Goal: Answer question/provide support: Share knowledge or assist other users

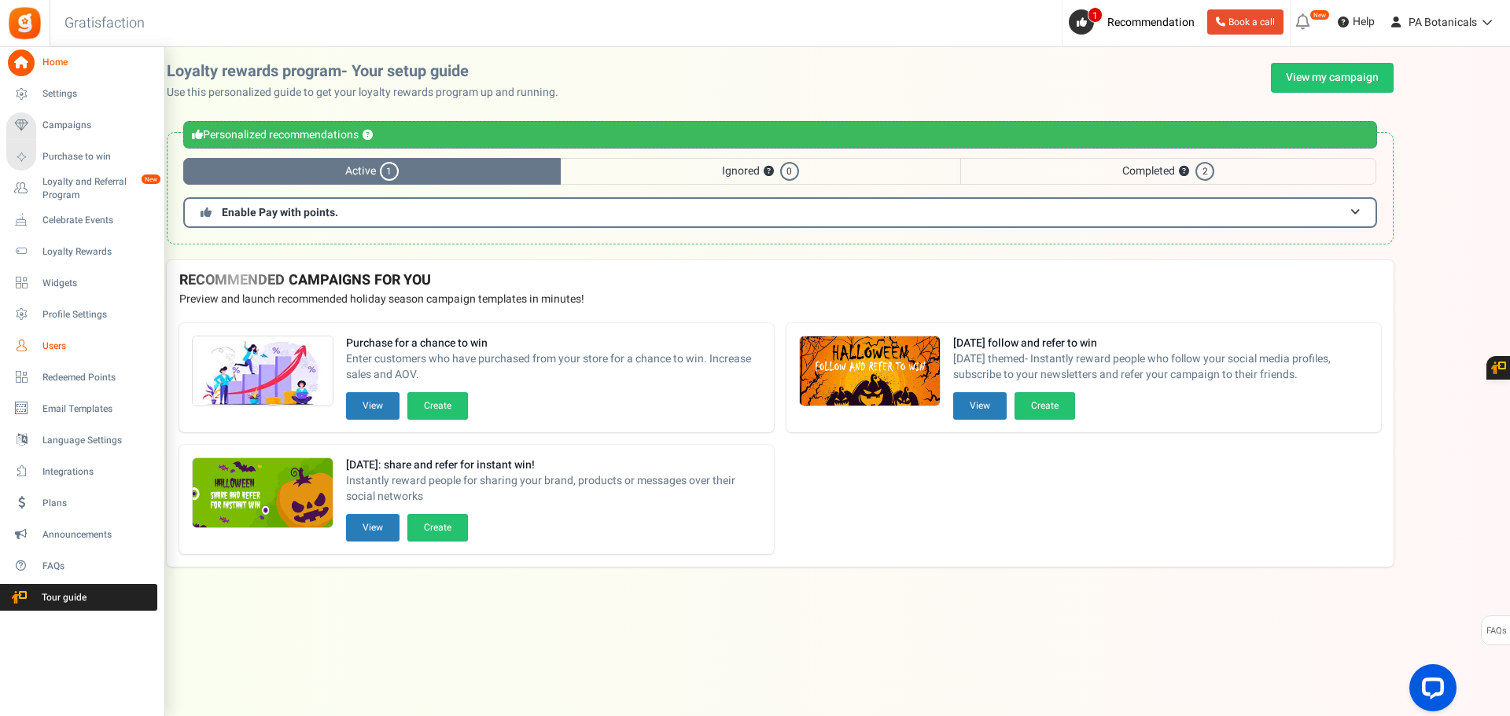
click at [55, 344] on span "Users" at bounding box center [97, 346] width 110 height 13
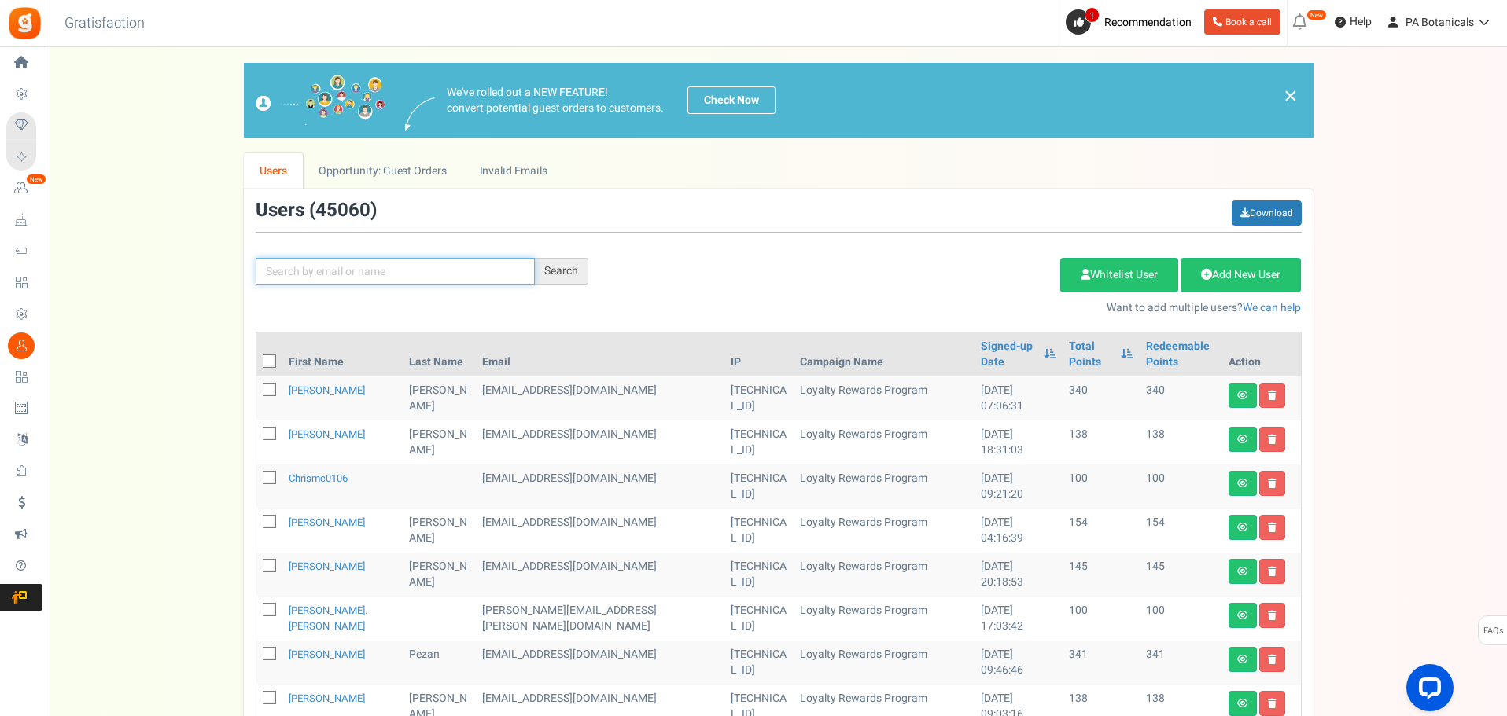
click at [327, 271] on input "text" at bounding box center [395, 271] width 279 height 27
paste input "[EMAIL_ADDRESS][DOMAIN_NAME]"
type input "[EMAIL_ADDRESS][DOMAIN_NAME]"
click at [550, 272] on div "Search" at bounding box center [561, 271] width 53 height 27
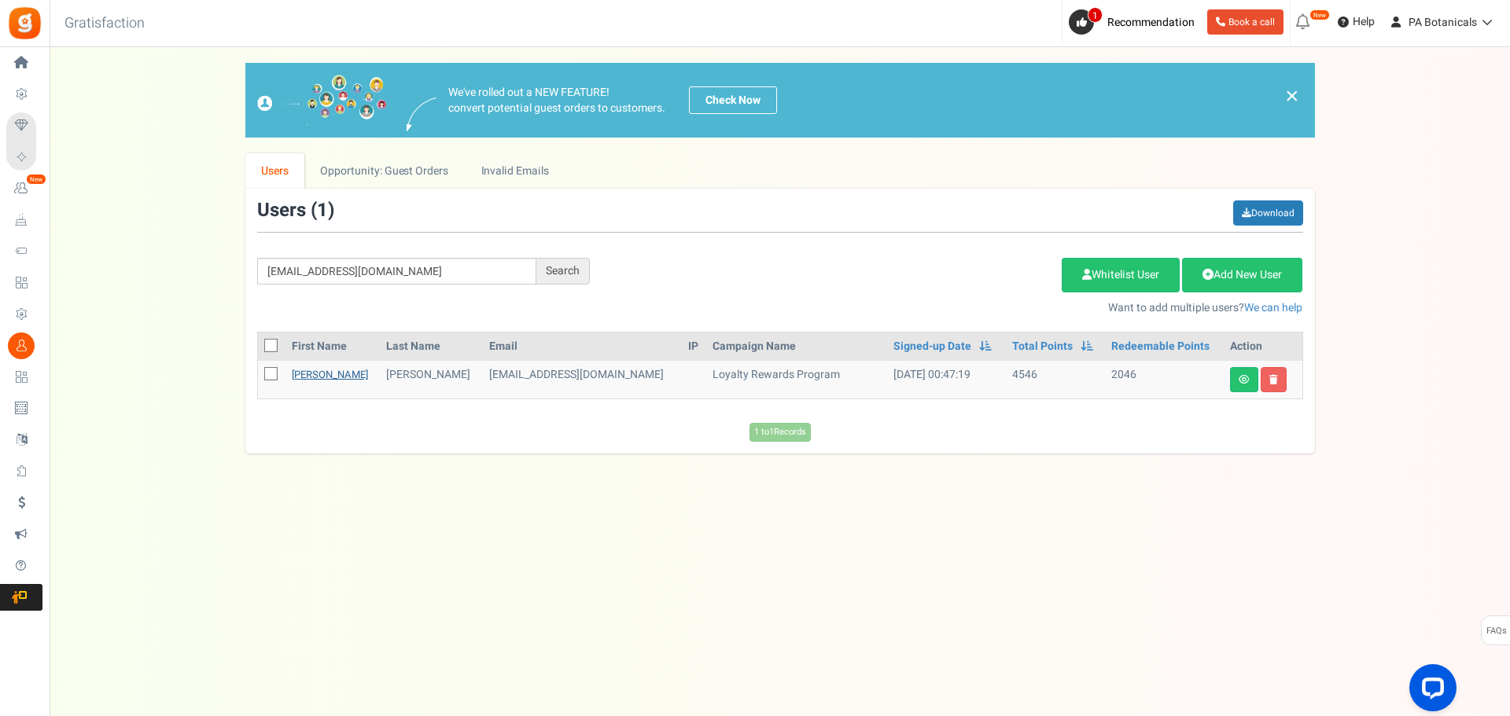
click at [303, 370] on link "[PERSON_NAME]" at bounding box center [330, 374] width 76 height 15
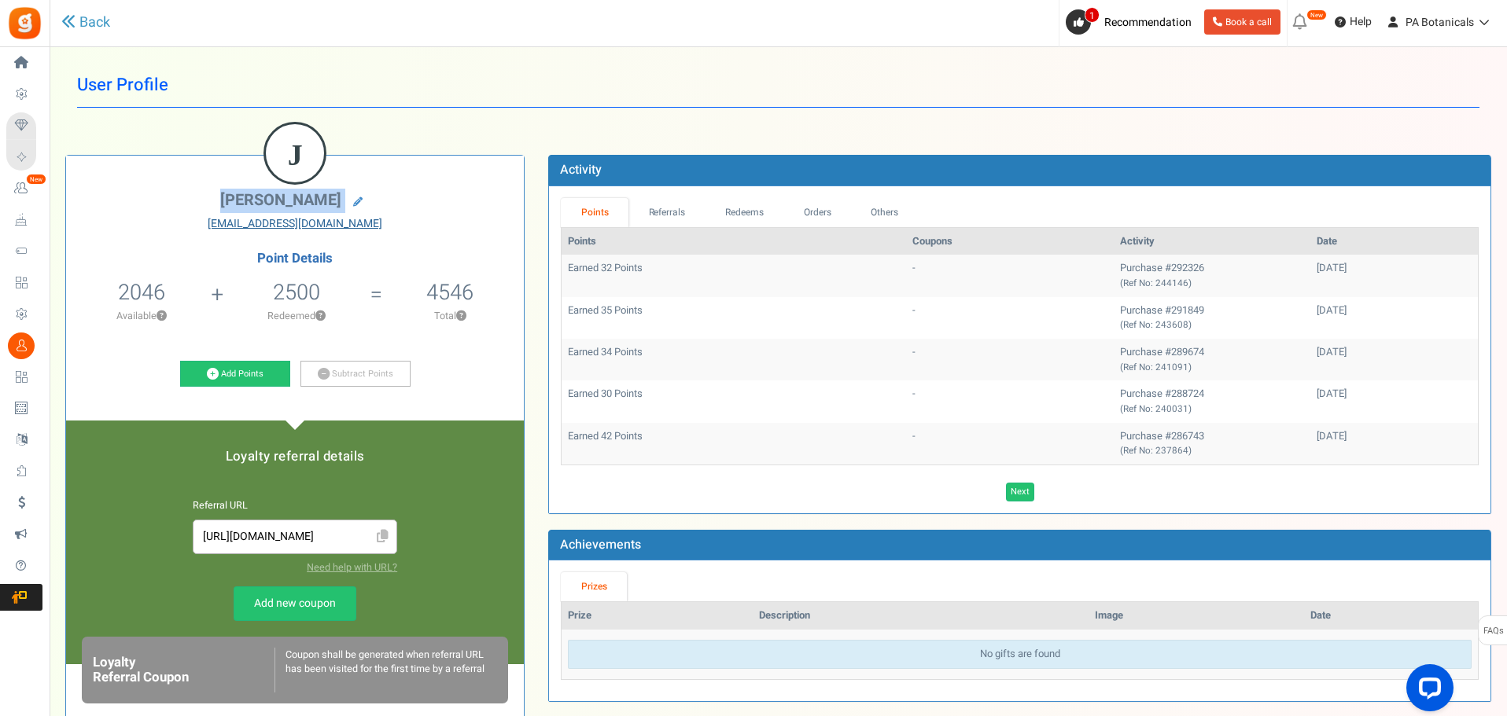
drag, startPoint x: 229, startPoint y: 211, endPoint x: 348, endPoint y: 220, distance: 119.9
click at [348, 220] on div "[PERSON_NAME] [EMAIL_ADDRESS][DOMAIN_NAME]" at bounding box center [295, 211] width 434 height 41
click at [447, 107] on h1 "User Profile" at bounding box center [778, 85] width 1402 height 45
click at [675, 204] on link "Referrals" at bounding box center [666, 212] width 77 height 29
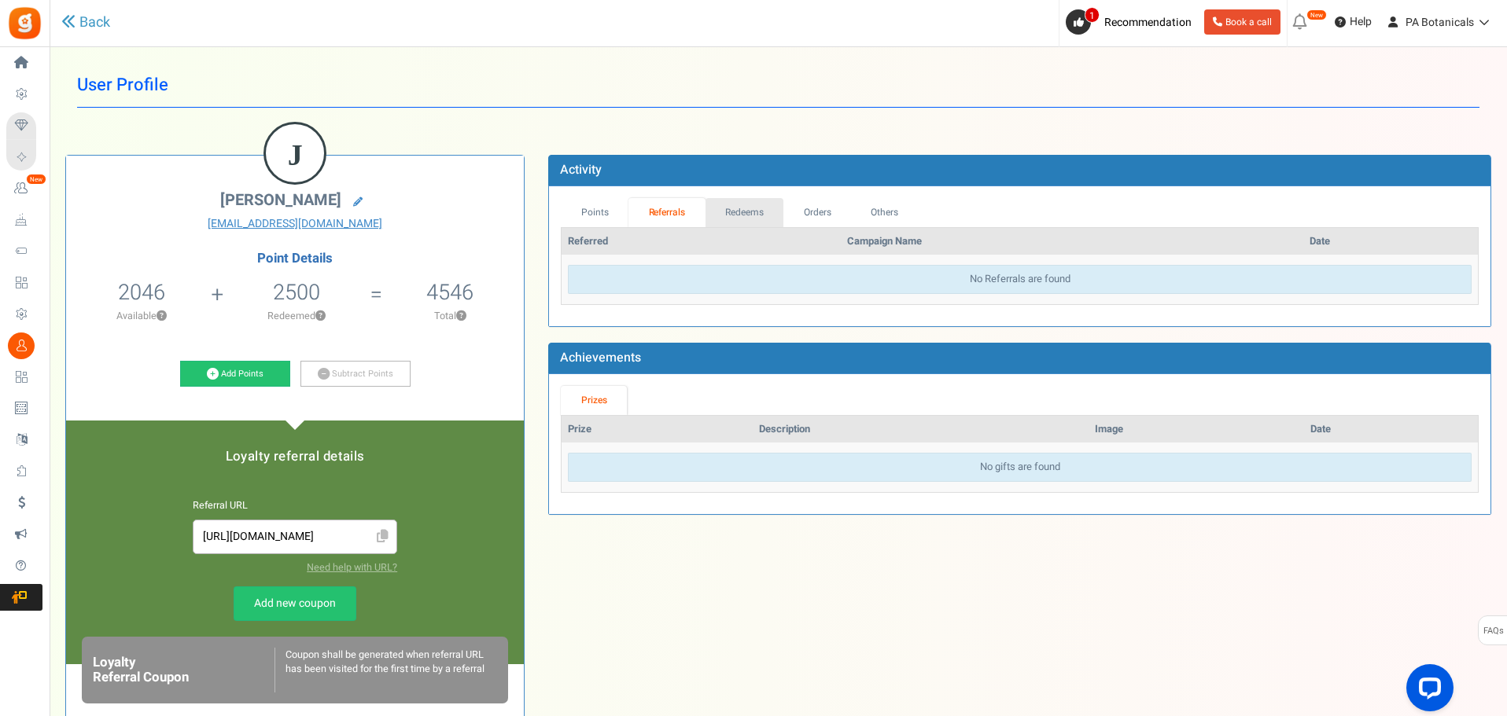
click at [735, 199] on link "Redeems" at bounding box center [744, 212] width 79 height 29
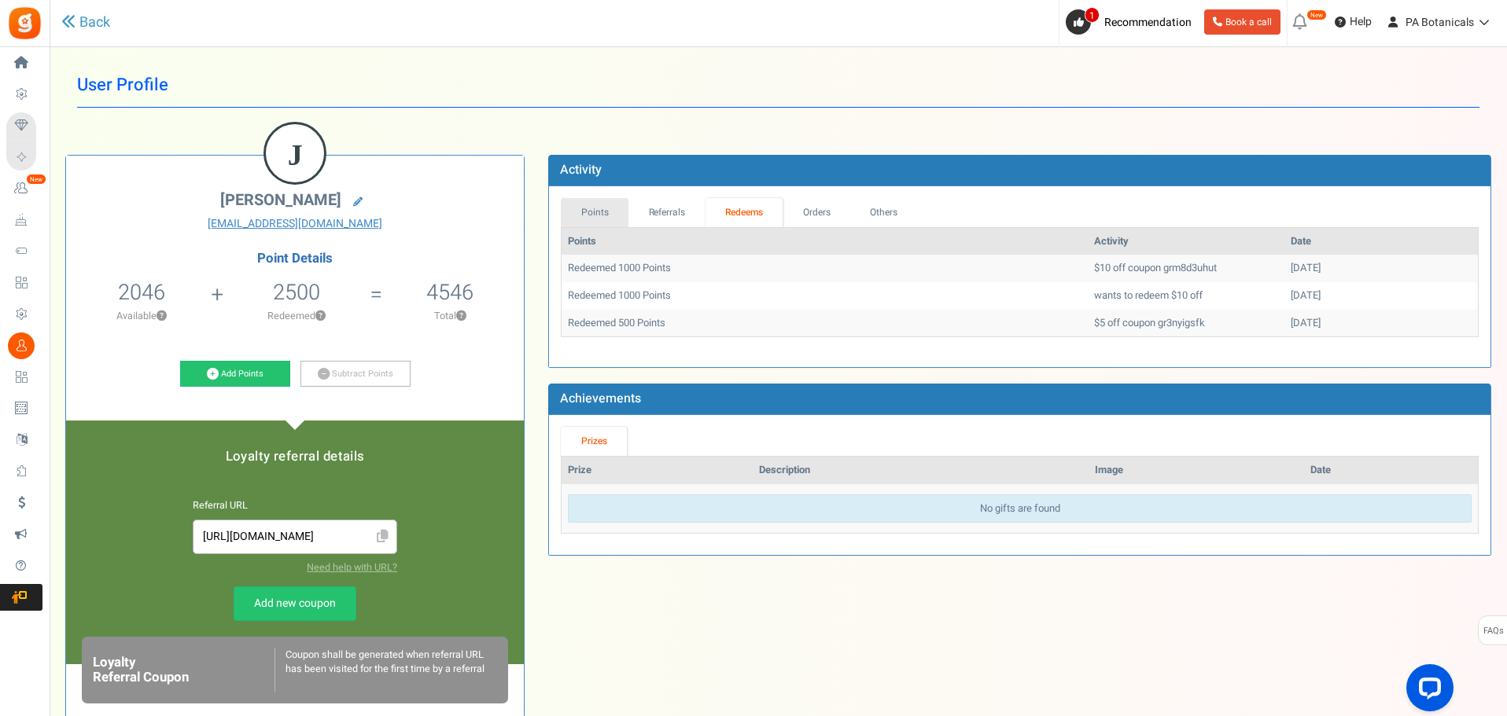
click at [600, 208] on link "Points" at bounding box center [595, 212] width 68 height 29
